Goal: Information Seeking & Learning: Understand process/instructions

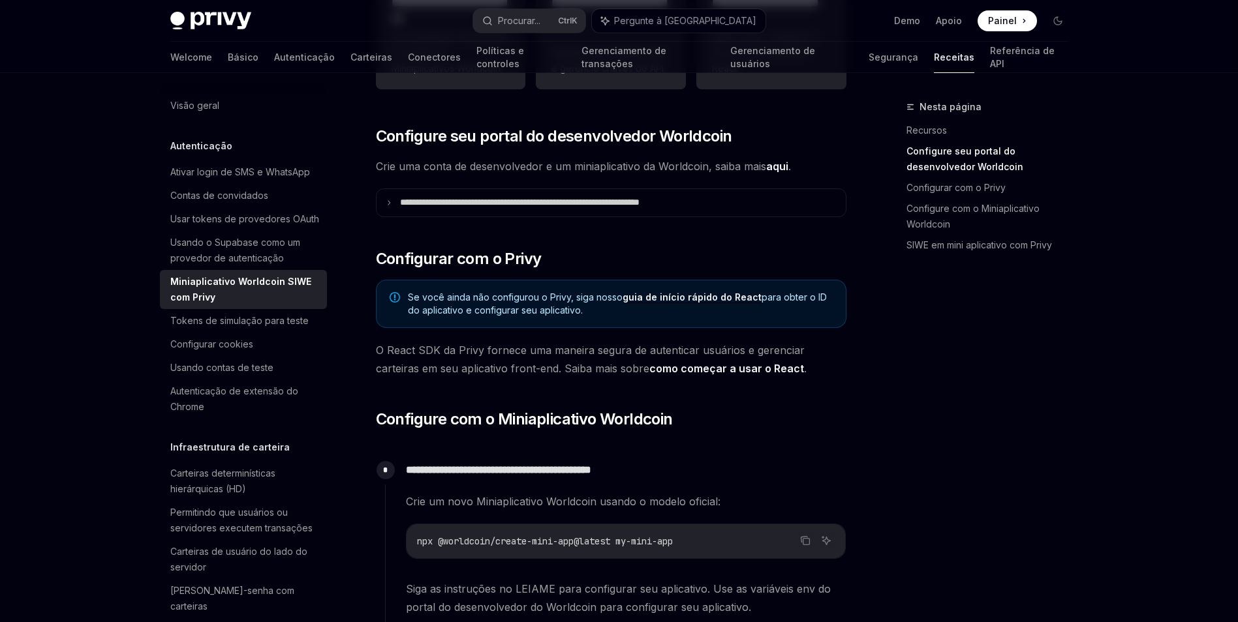
scroll to position [391, 0]
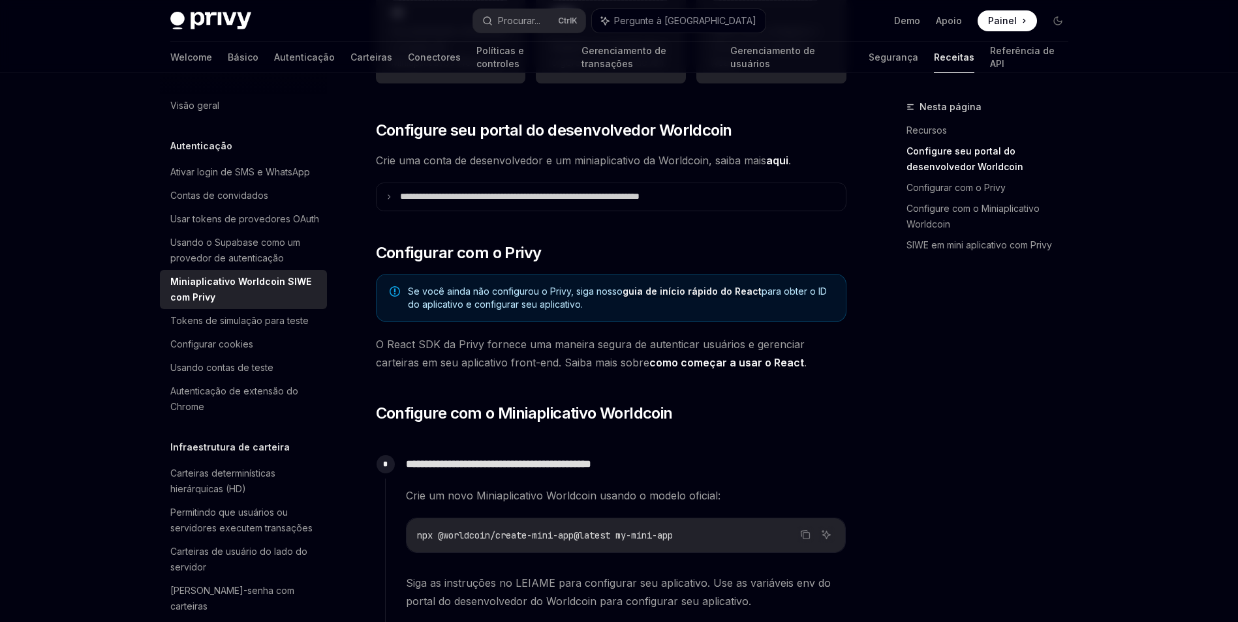
click at [669, 295] on link "guia de início rápido do React" at bounding box center [691, 292] width 139 height 12
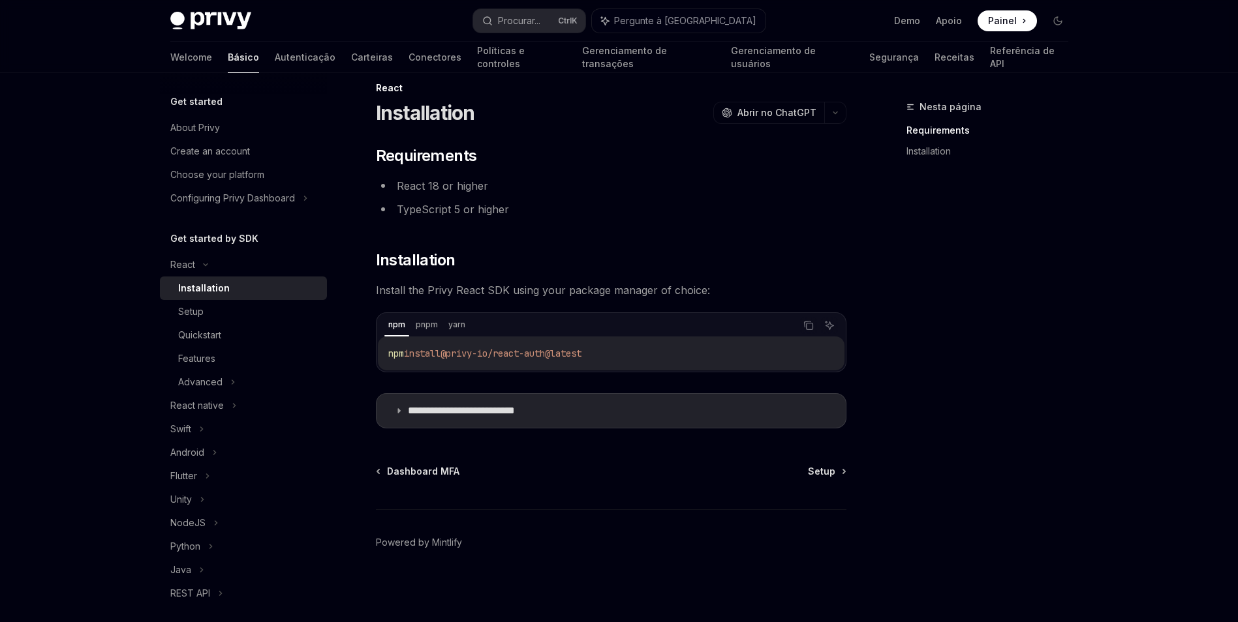
scroll to position [19, 0]
click at [396, 412] on icon at bounding box center [399, 411] width 8 height 8
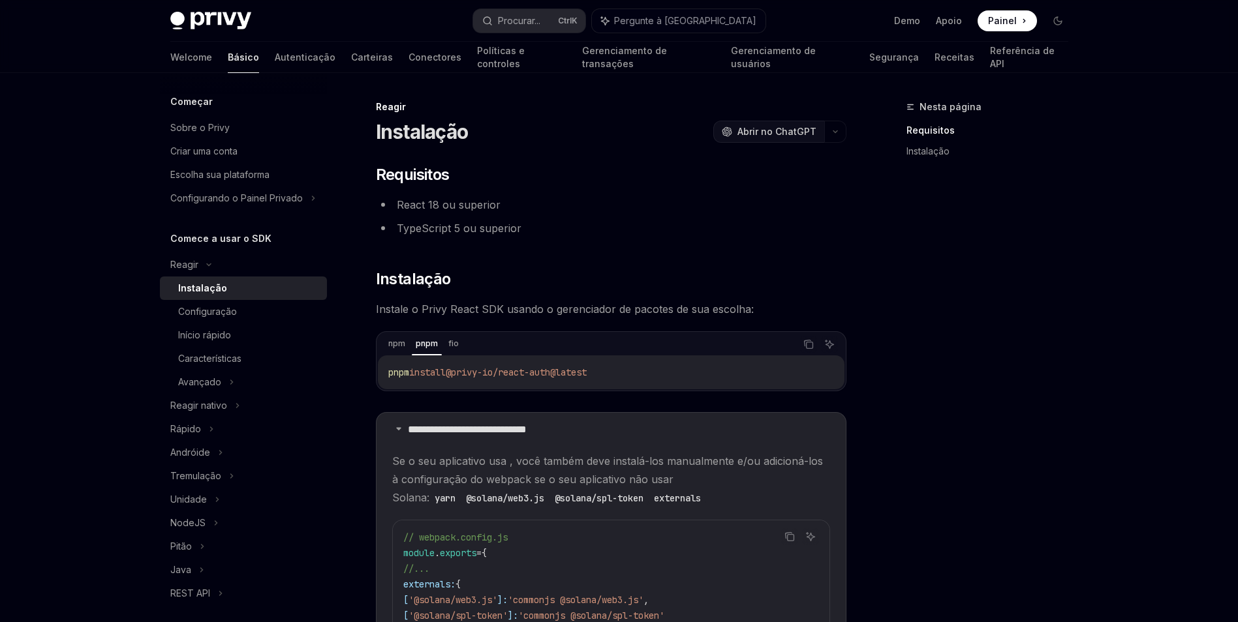
click at [757, 129] on span "Abrir no ChatGPT" at bounding box center [776, 131] width 79 height 13
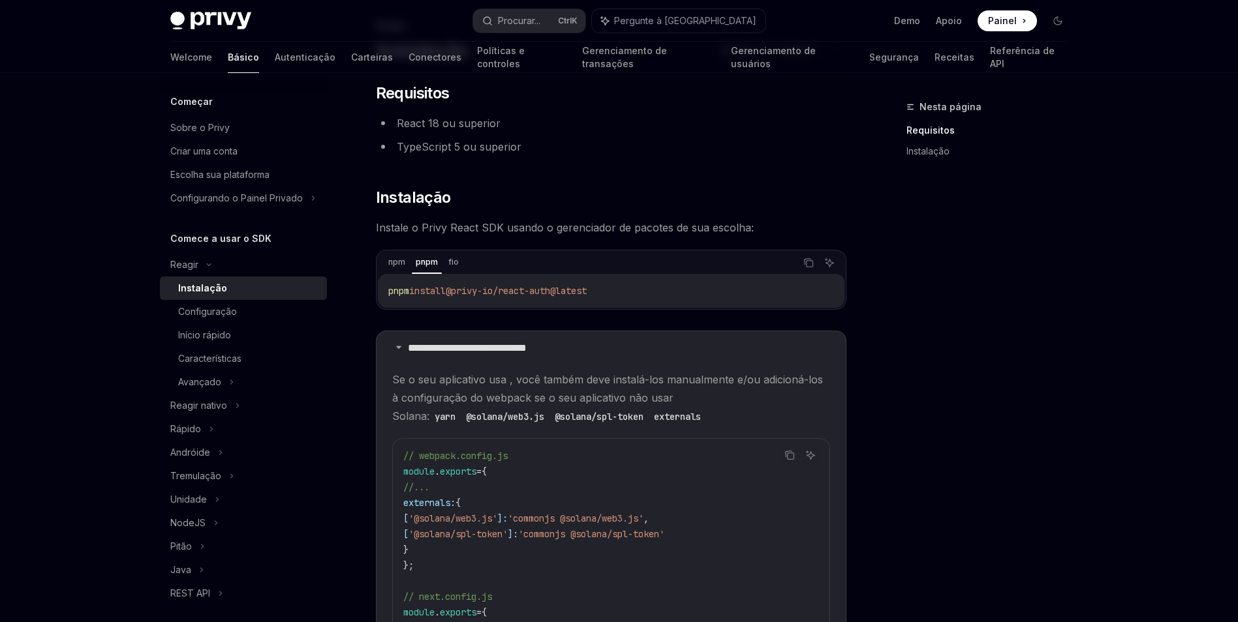
scroll to position [48, 0]
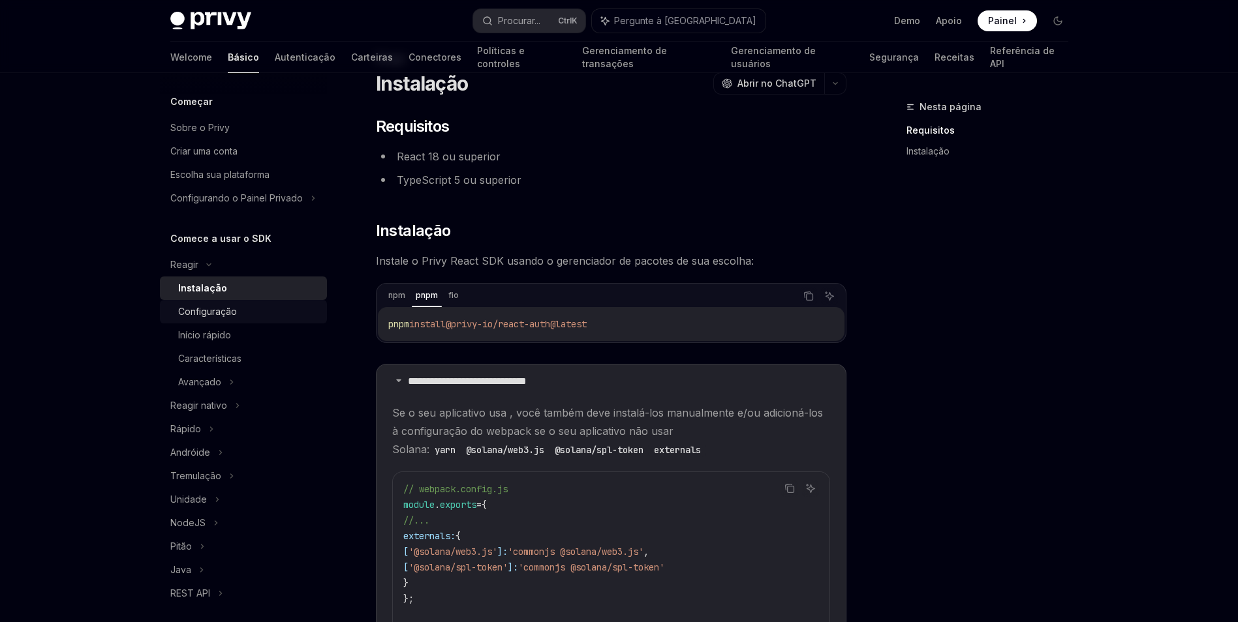
click at [202, 320] on div "Configuração" at bounding box center [207, 312] width 59 height 16
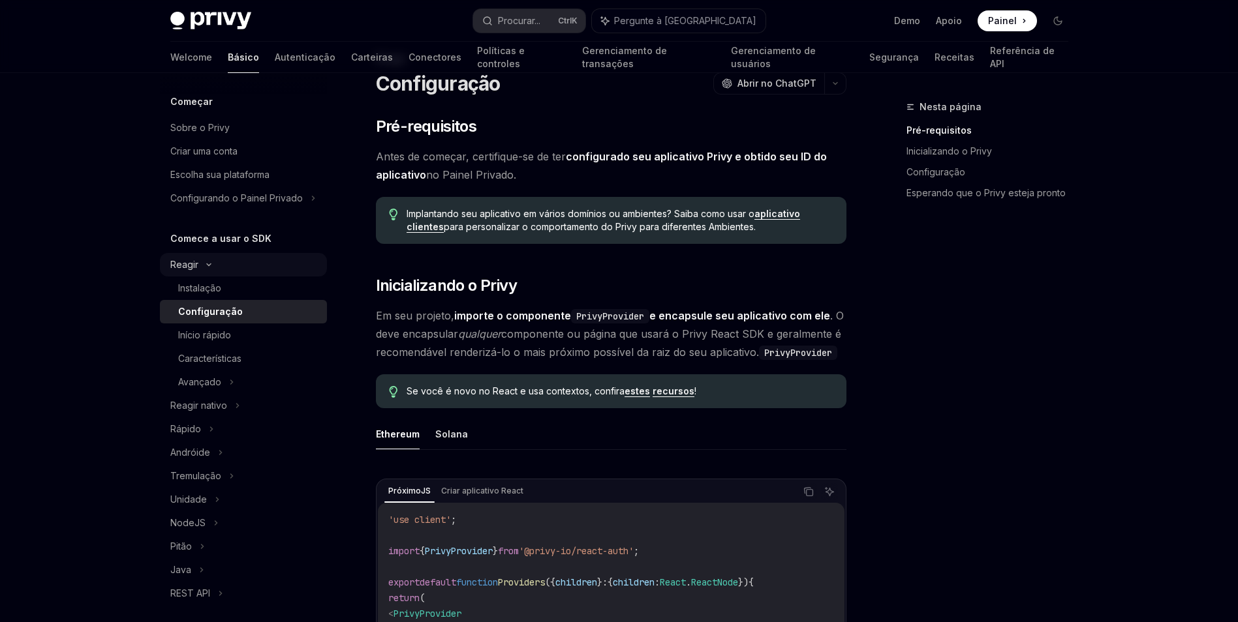
click at [170, 273] on div "Reagir" at bounding box center [184, 265] width 28 height 16
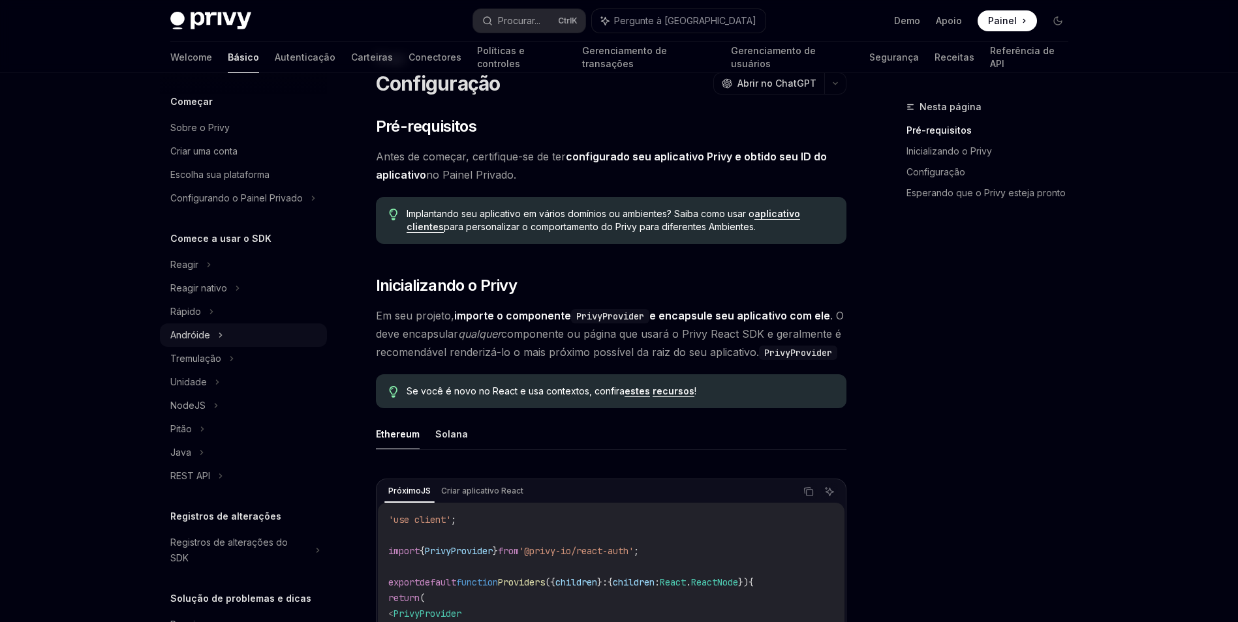
click at [195, 343] on div "Andróide" at bounding box center [190, 335] width 40 height 16
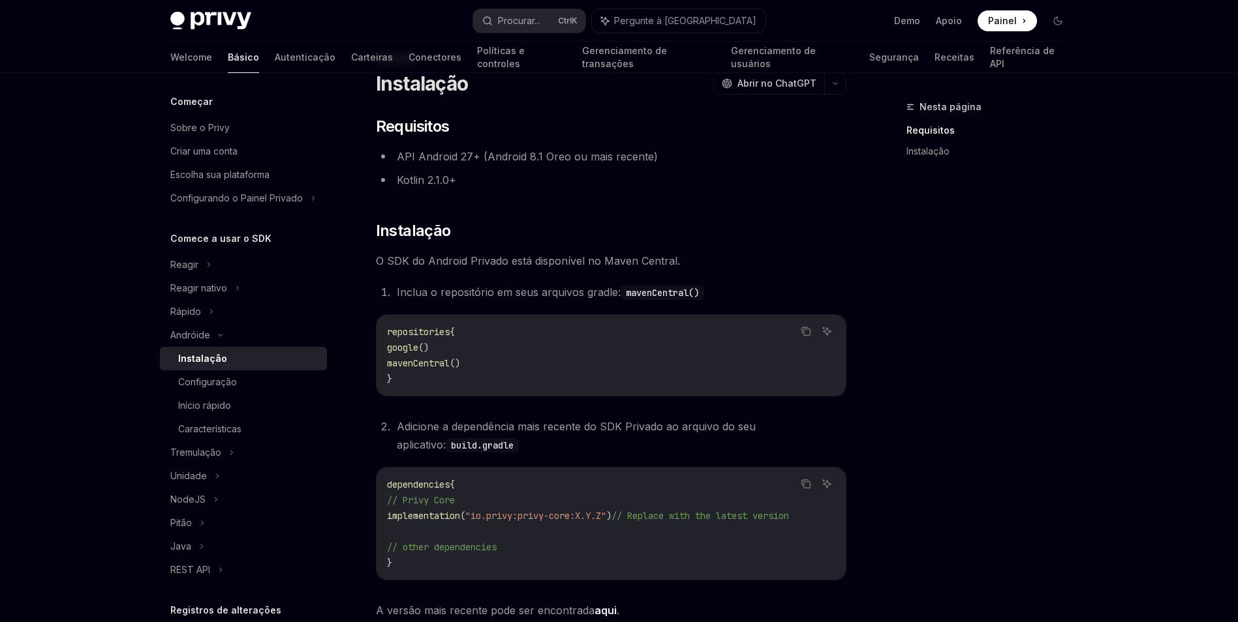
click at [203, 102] on h5 "Começar" at bounding box center [191, 102] width 42 height 16
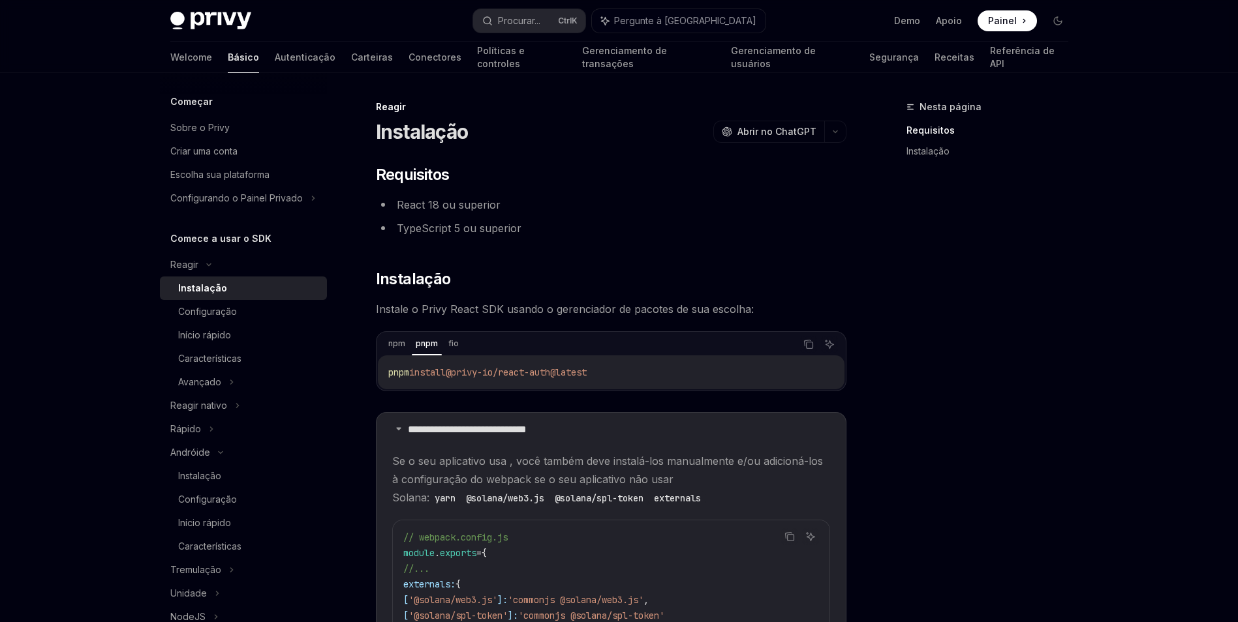
type textarea "*"
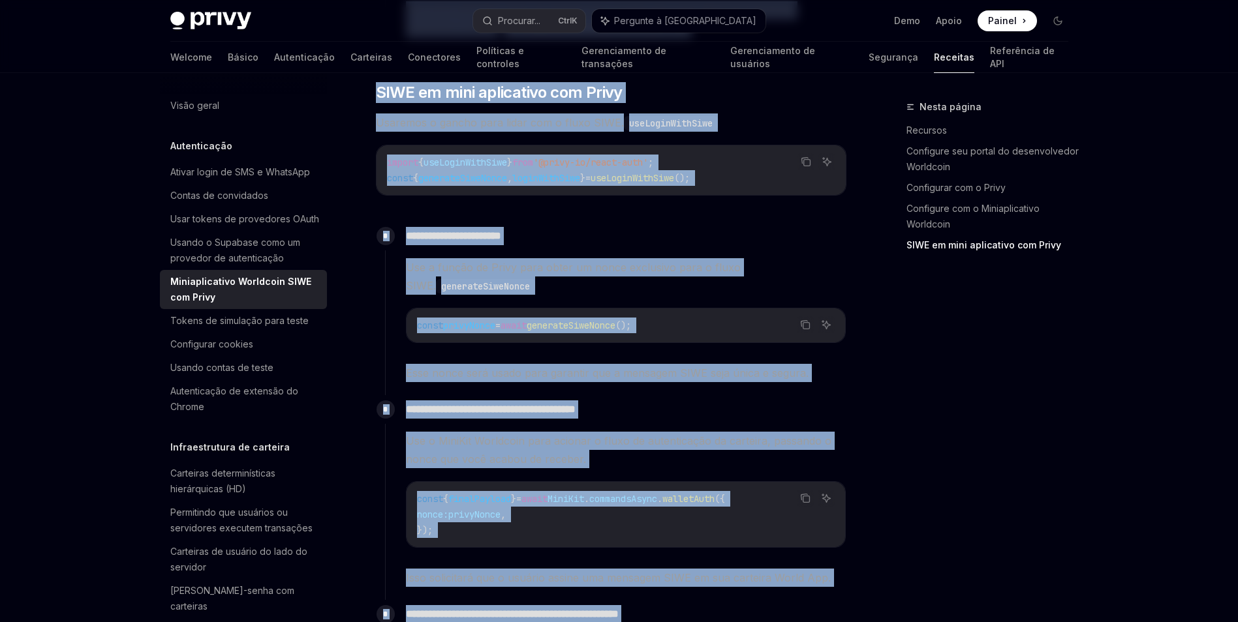
scroll to position [1151, 0]
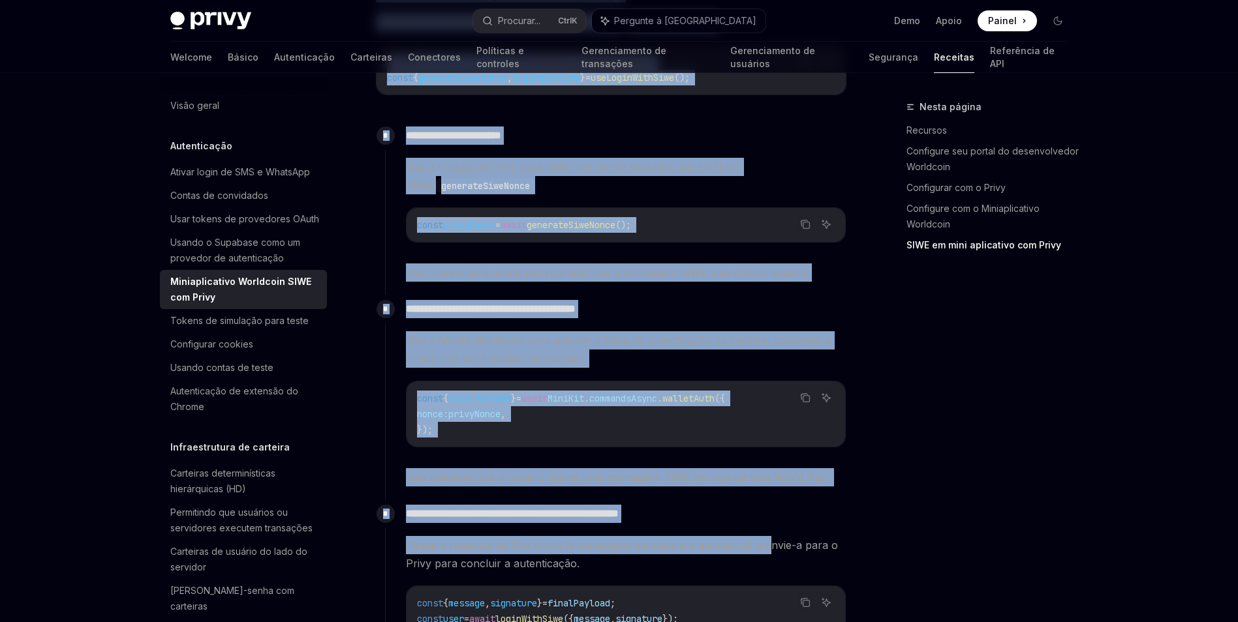
drag, startPoint x: 374, startPoint y: 134, endPoint x: 767, endPoint y: 553, distance: 574.2
click at [767, 553] on div "**********" at bounding box center [489, 25] width 720 height 2154
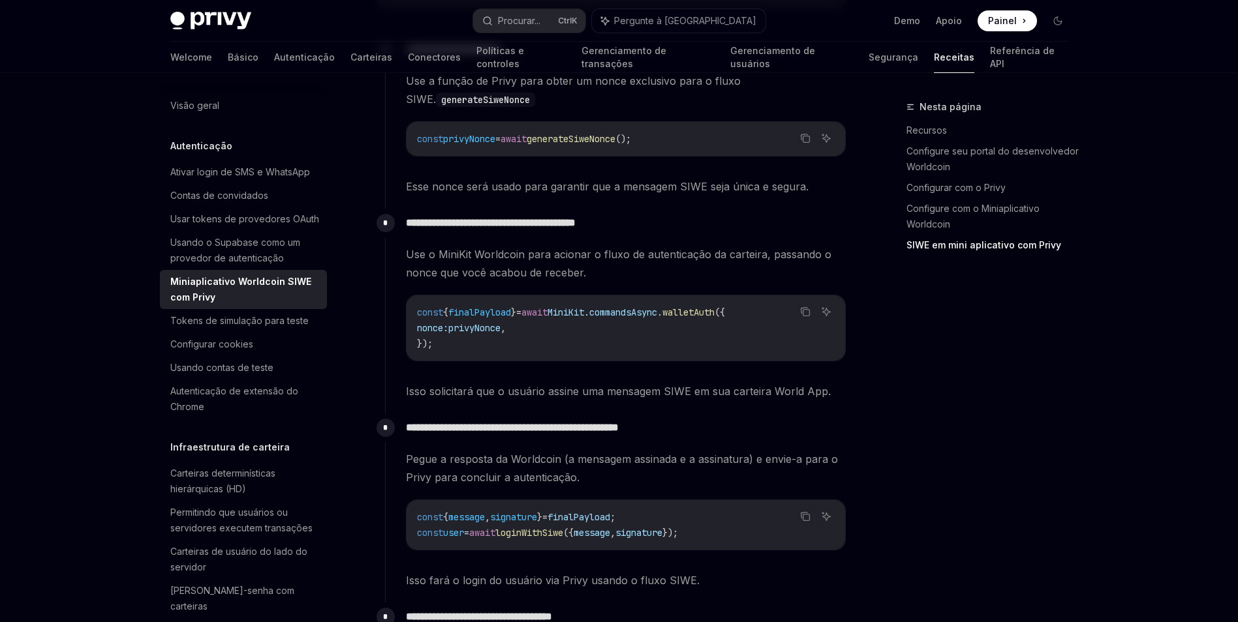
scroll to position [1281, 0]
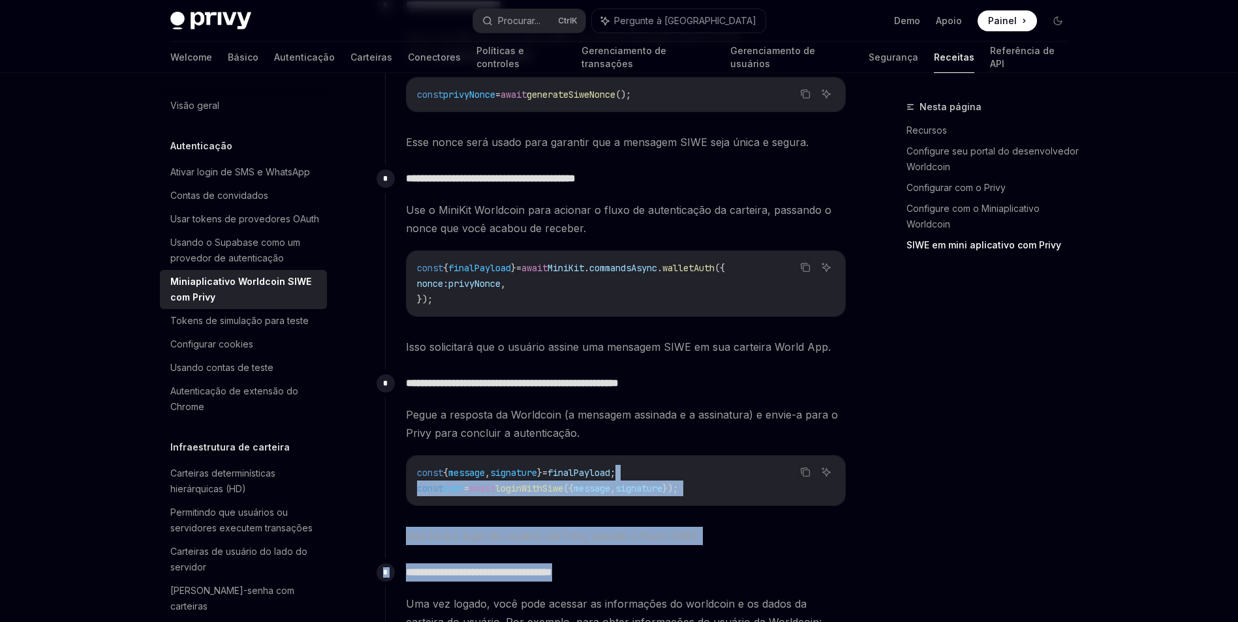
drag, startPoint x: 767, startPoint y: 553, endPoint x: 769, endPoint y: 568, distance: 15.1
click at [769, 568] on div "**********" at bounding box center [615, 352] width 461 height 723
click at [769, 568] on p "**********" at bounding box center [626, 573] width 440 height 18
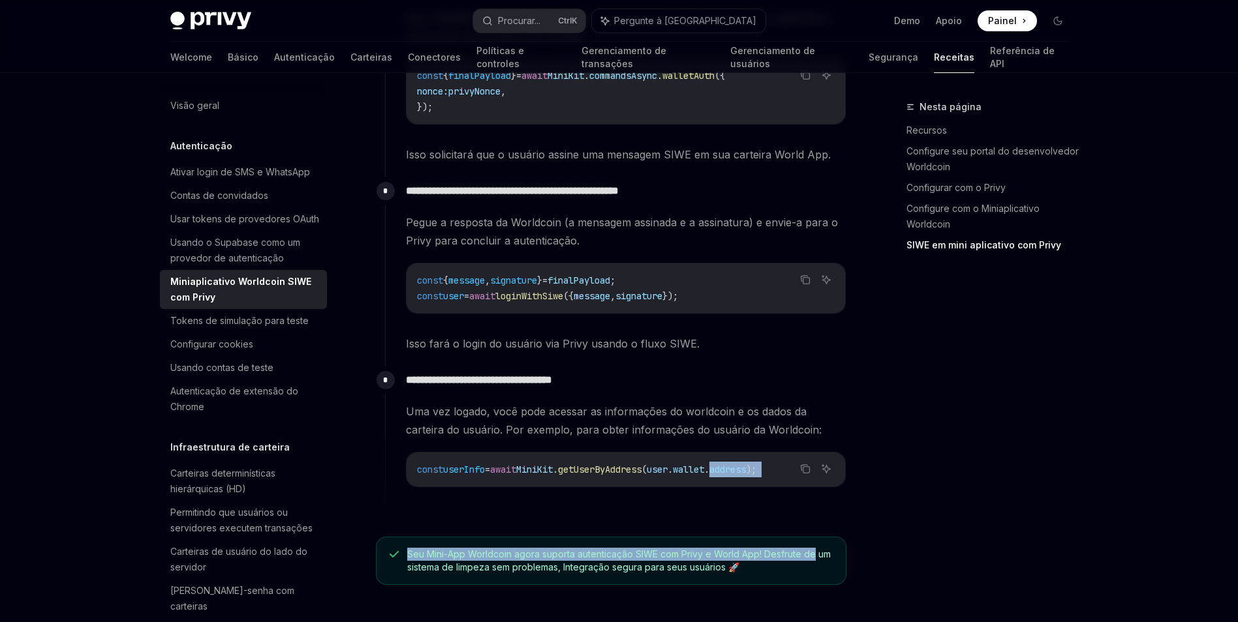
scroll to position [1477, 0]
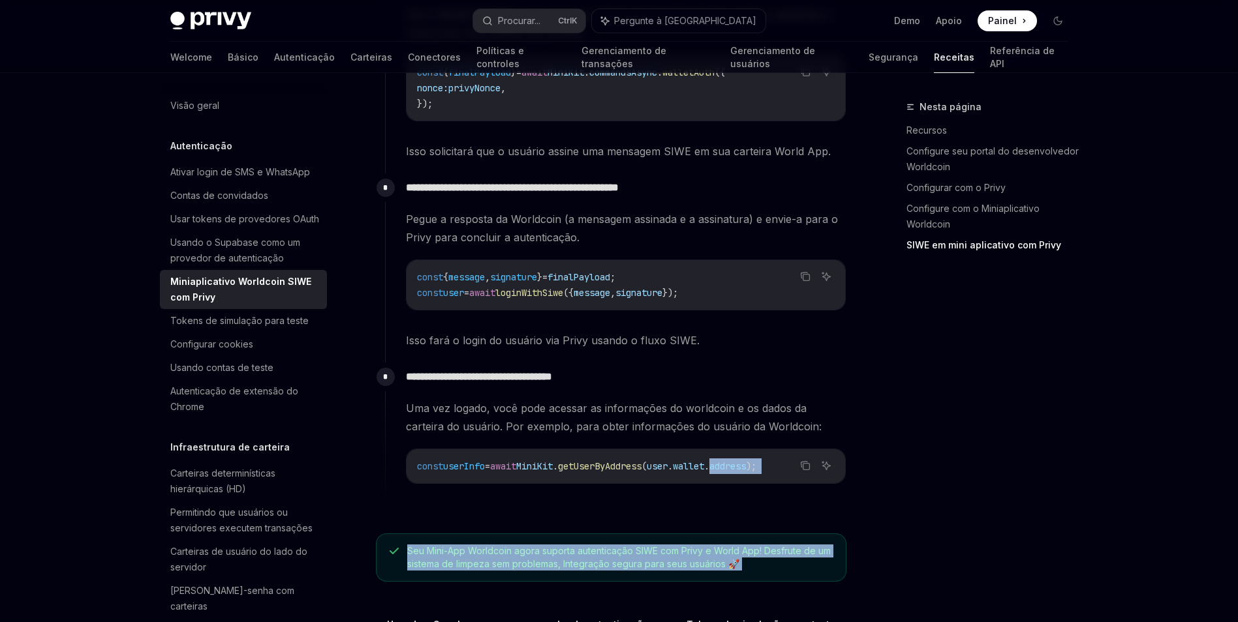
drag, startPoint x: 769, startPoint y: 568, endPoint x: 806, endPoint y: 571, distance: 38.0
click at [806, 571] on div "Seu Mini-App Worldcoin agora suporta autenticação SIWE com Privy e World App! D…" at bounding box center [611, 558] width 470 height 48
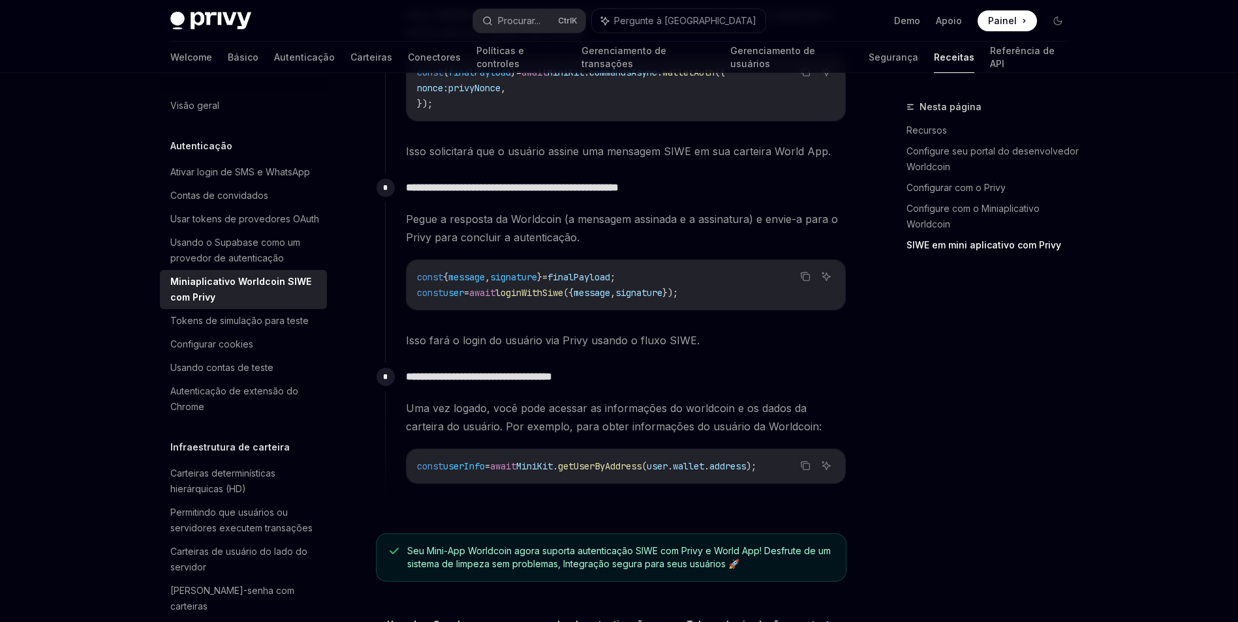
click at [806, 571] on div "Seu Mini-App Worldcoin agora suporta autenticação SIWE com Privy e World App! D…" at bounding box center [611, 558] width 470 height 48
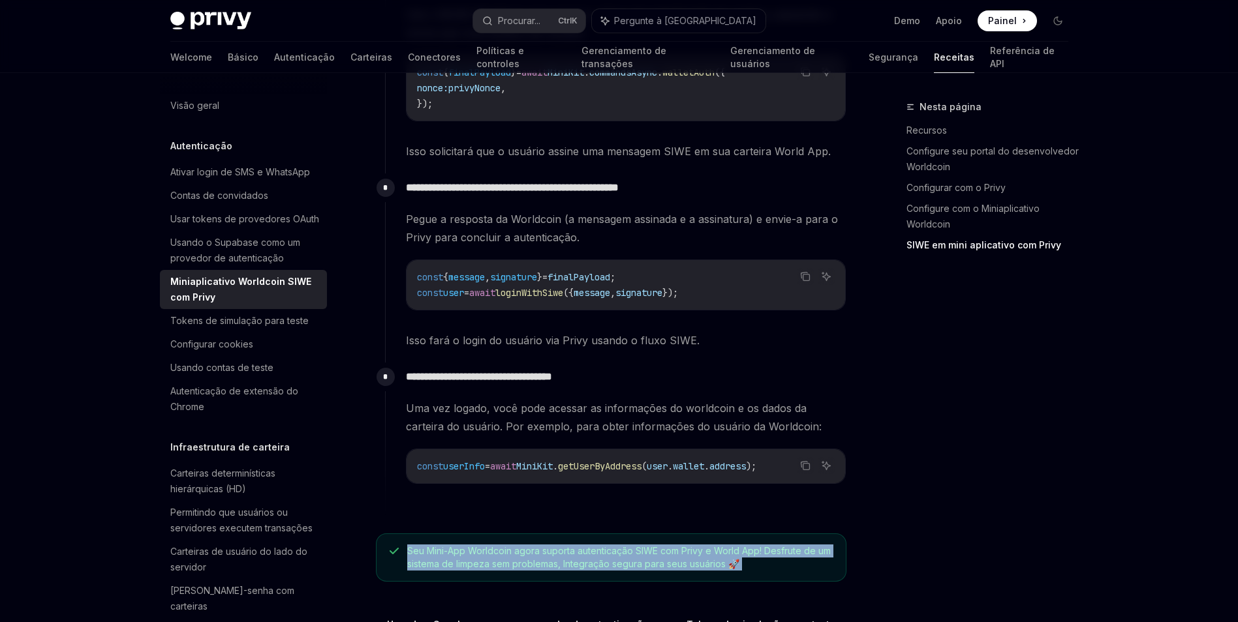
click at [806, 571] on div "Seu Mini-App Worldcoin agora suporta autenticação SIWE com Privy e World App! D…" at bounding box center [611, 558] width 470 height 48
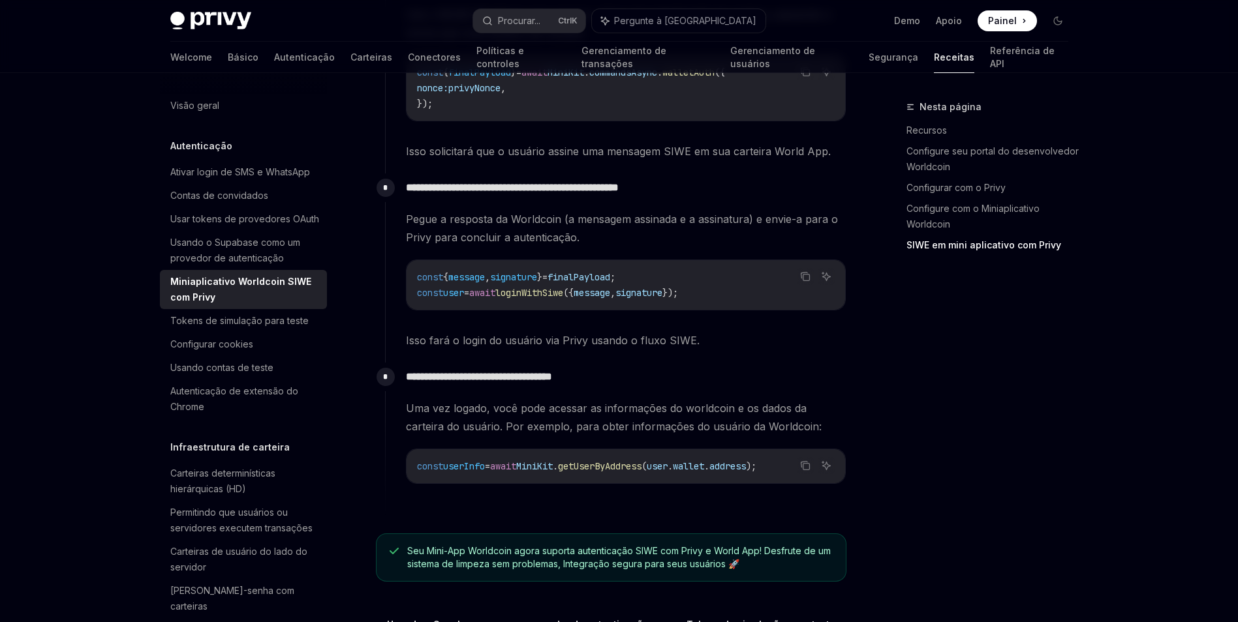
drag, startPoint x: 593, startPoint y: 226, endPoint x: 574, endPoint y: 202, distance: 30.2
drag, startPoint x: 574, startPoint y: 202, endPoint x: 560, endPoint y: 181, distance: 25.0
drag, startPoint x: 560, startPoint y: 181, endPoint x: 416, endPoint y: 146, distance: 148.4
click at [416, 146] on span "Isso solicitará que o usuário assine uma mensagem SIWE em sua carteira World Ap…" at bounding box center [626, 151] width 440 height 18
drag, startPoint x: 416, startPoint y: 146, endPoint x: 526, endPoint y: 158, distance: 110.9
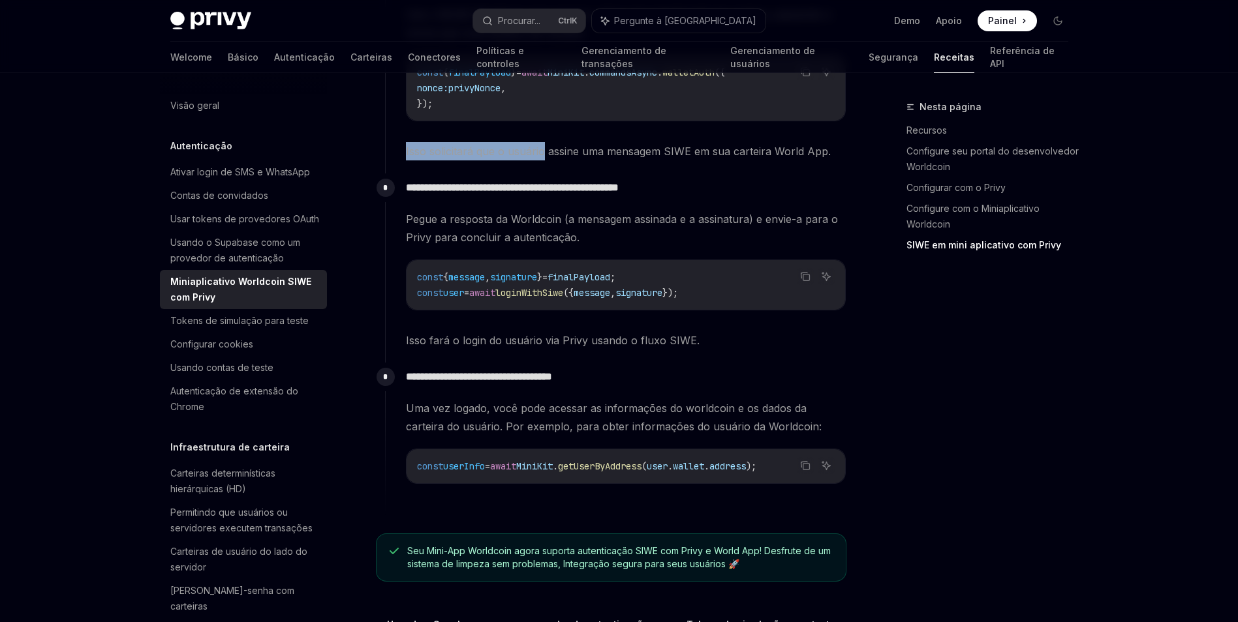
click at [526, 158] on span "Isso solicitará que o usuário assine uma mensagem SIWE em sua carteira World Ap…" at bounding box center [626, 151] width 440 height 18
drag, startPoint x: 419, startPoint y: 154, endPoint x: 759, endPoint y: 164, distance: 340.1
click at [695, 164] on div "**********" at bounding box center [615, 71] width 461 height 205
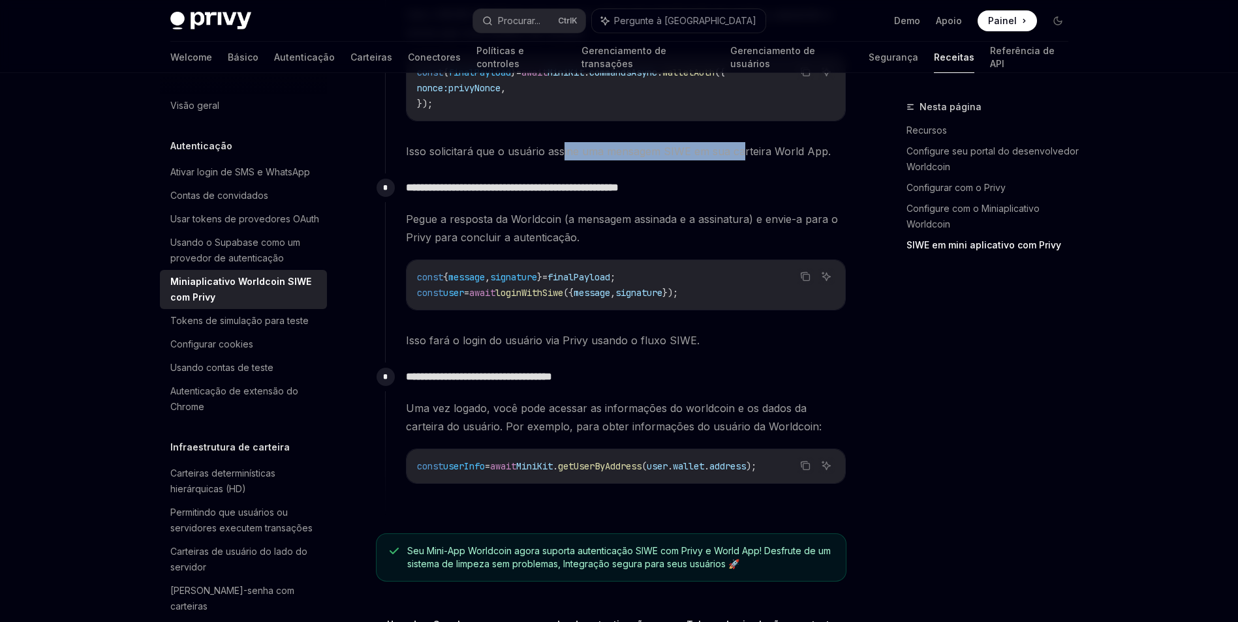
drag, startPoint x: 759, startPoint y: 164, endPoint x: 564, endPoint y: 161, distance: 194.4
click at [564, 161] on div "**********" at bounding box center [615, 71] width 461 height 205
click at [566, 163] on div "**********" at bounding box center [615, 71] width 461 height 205
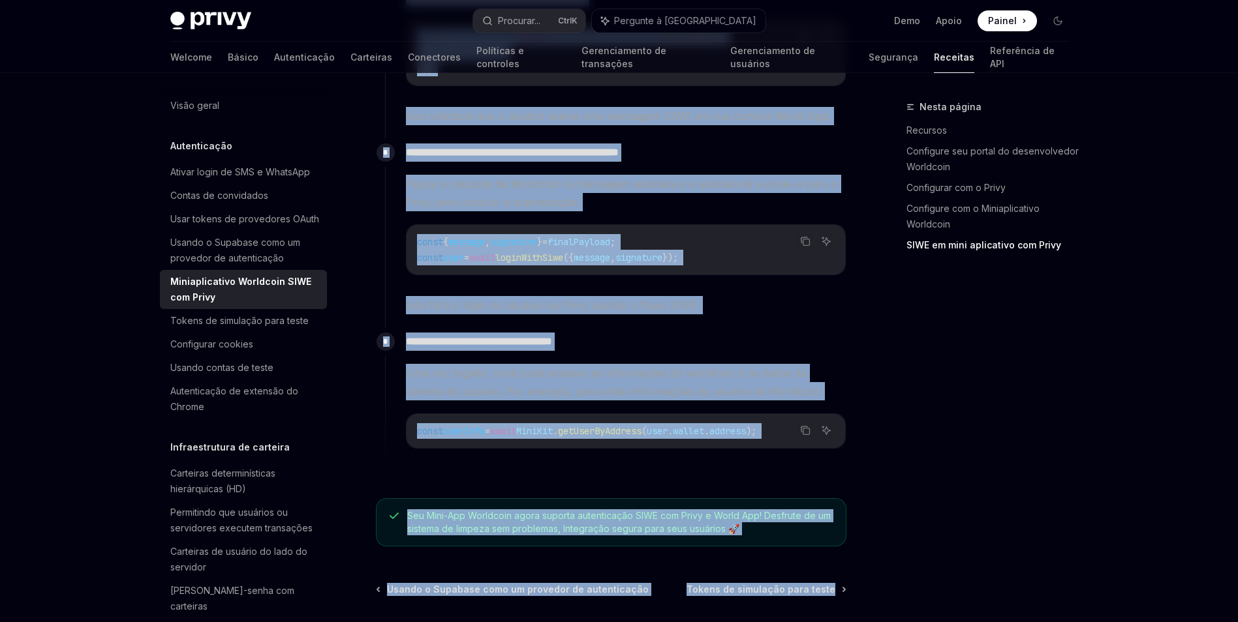
scroll to position [1566, 0]
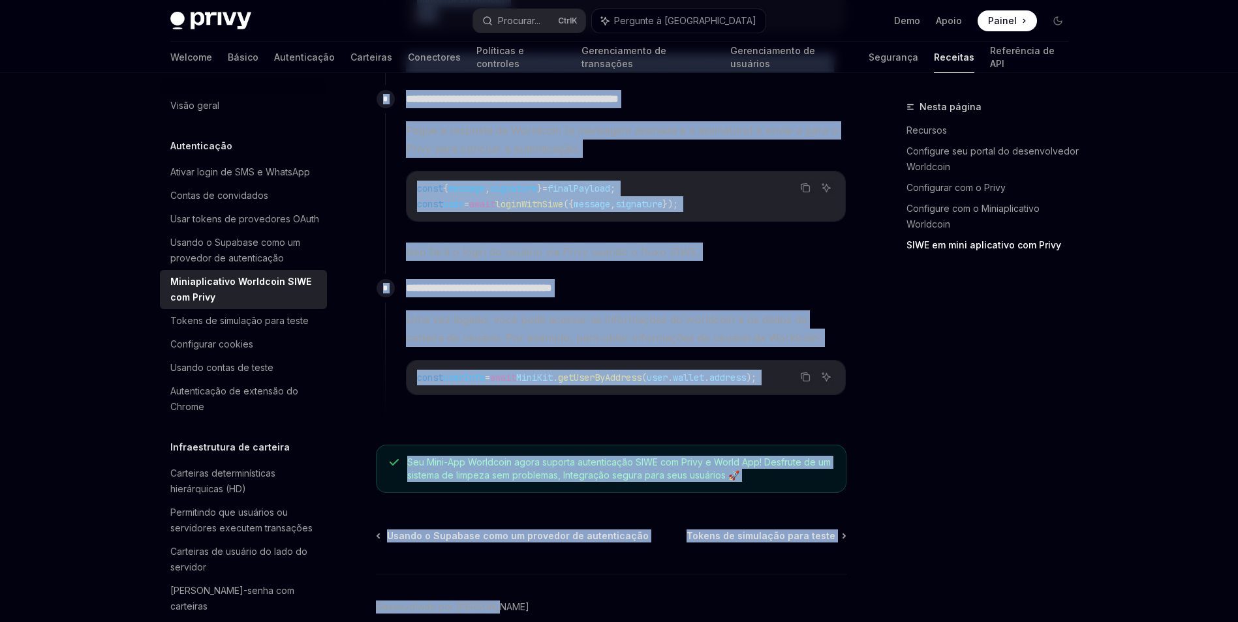
drag, startPoint x: 376, startPoint y: 129, endPoint x: 842, endPoint y: 543, distance: 623.3
copy div "**********"
